Goal: Answer question/provide support: Share knowledge or assist other users

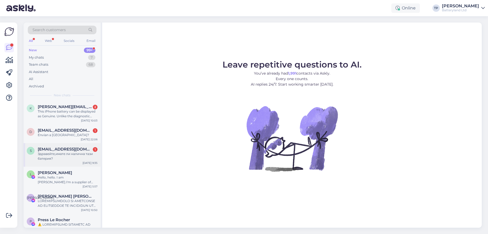
click at [88, 147] on div "[EMAIL_ADDRESS][DOMAIN_NAME] 1" at bounding box center [68, 149] width 60 height 5
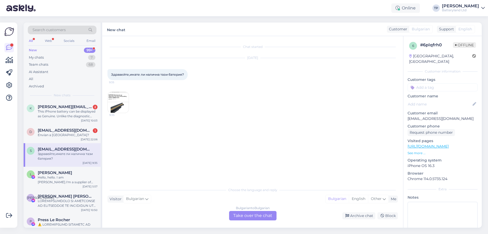
click at [118, 104] on img at bounding box center [118, 102] width 21 height 21
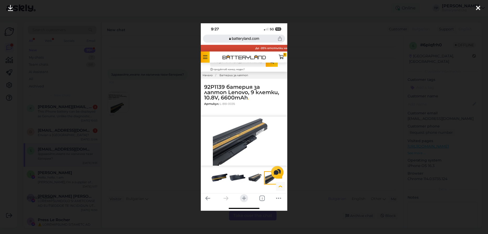
click at [478, 8] on icon at bounding box center [478, 8] width 4 height 7
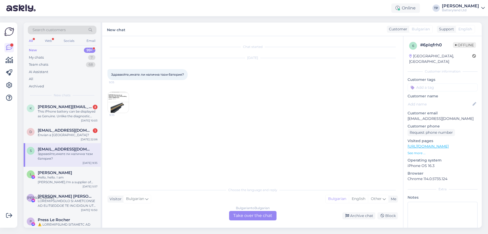
click at [241, 215] on div "Bulgarian to Bulgarian Take over the chat" at bounding box center [252, 215] width 47 height 9
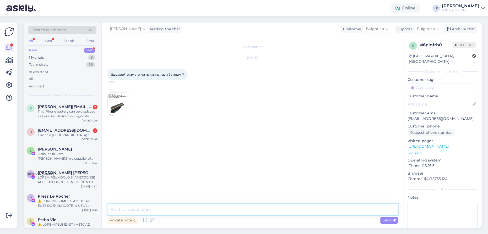
click at [163, 210] on textarea at bounding box center [253, 210] width 291 height 11
type textarea "Здравейте, [DEMOGRAPHIC_DATA] [PERSON_NAME]"
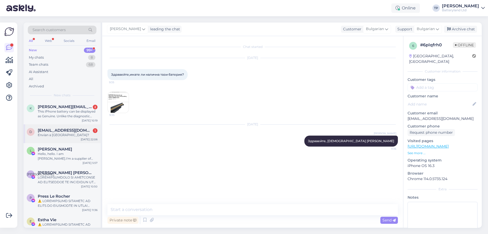
click at [72, 128] on span "[EMAIL_ADDRESS][DOMAIN_NAME]" at bounding box center [65, 130] width 55 height 5
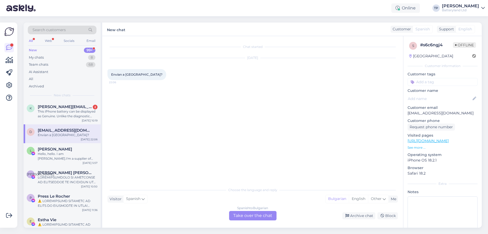
click at [245, 216] on div "Spanish to Bulgarian Take over the chat" at bounding box center [252, 215] width 47 height 9
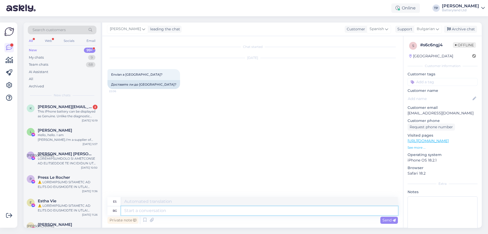
click at [139, 211] on textarea at bounding box center [259, 211] width 277 height 9
type textarea "Не"
type textarea "No"
type textarea "Не за"
type textarea "No para"
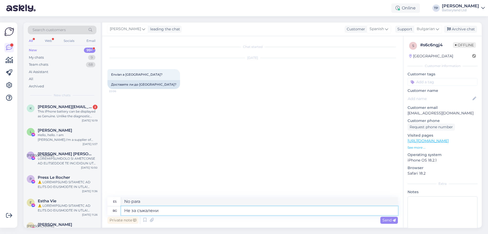
type textarea "Не за съжаление"
type textarea "Lamentablemente no."
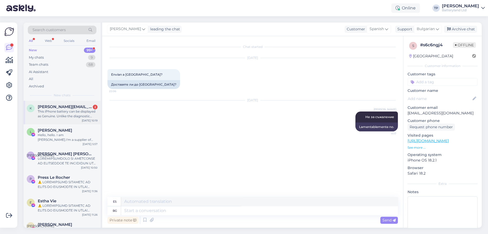
click at [55, 105] on span "[PERSON_NAME][EMAIL_ADDRESS][DOMAIN_NAME]" at bounding box center [65, 107] width 55 height 5
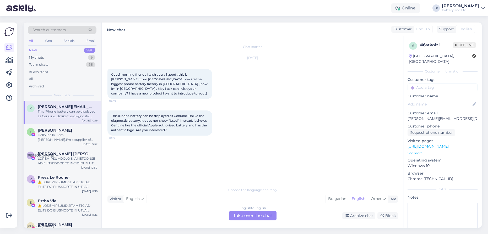
click at [247, 219] on div "English to English Take over the chat" at bounding box center [252, 215] width 47 height 9
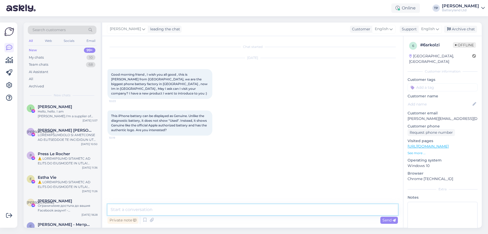
click at [141, 208] on textarea at bounding box center [253, 210] width 291 height 11
click at [56, 108] on span "[PERSON_NAME]" at bounding box center [55, 107] width 34 height 5
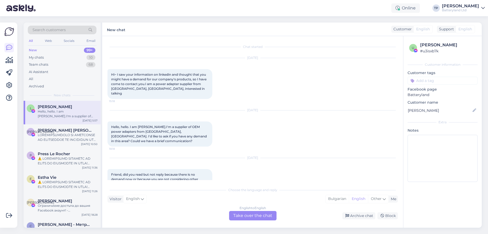
scroll to position [393, 0]
